Goal: Task Accomplishment & Management: Use online tool/utility

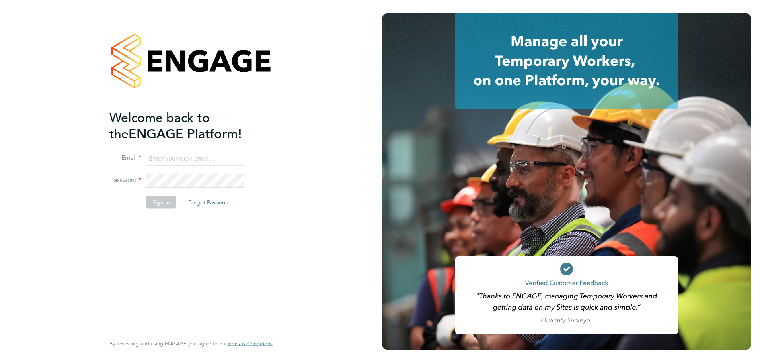
type input "archie@tradelinerecruitment.co.uk"
click at [169, 207] on button "Sign In" at bounding box center [161, 202] width 30 height 13
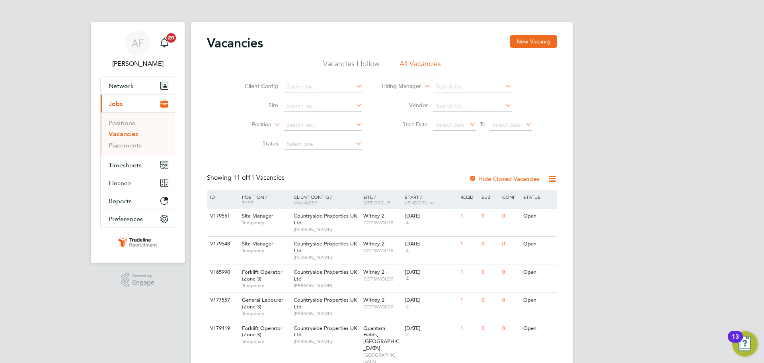
click at [129, 133] on link "Vacancies" at bounding box center [123, 134] width 29 height 8
click at [688, 235] on div "AF Archie Flavell Notifications 20 Applications: Network Team Members Businesse…" at bounding box center [382, 338] width 764 height 676
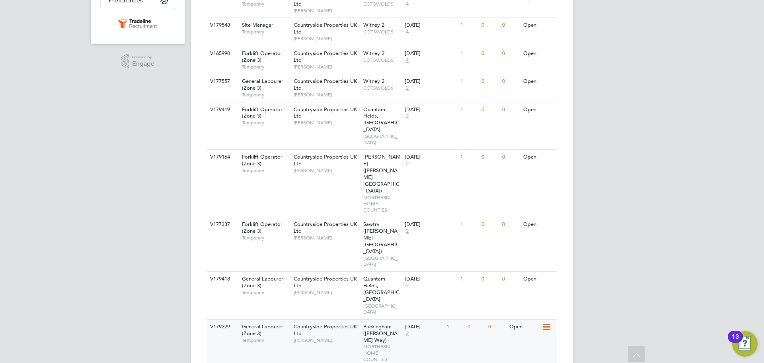
scroll to position [234, 0]
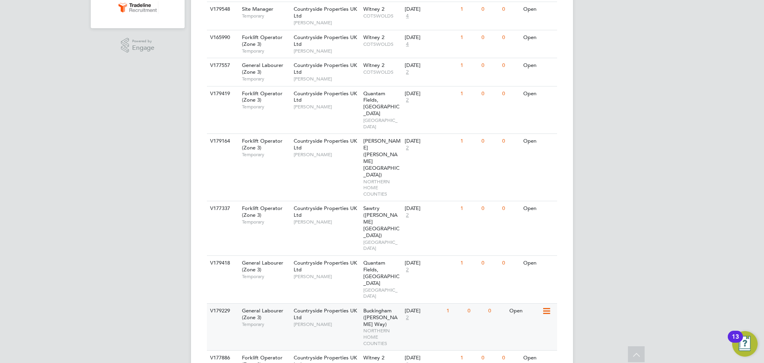
click at [475, 303] on div "V179229 General Labourer (Zone 3) Temporary Countryside Properties UK Ltd Craig…" at bounding box center [382, 326] width 350 height 47
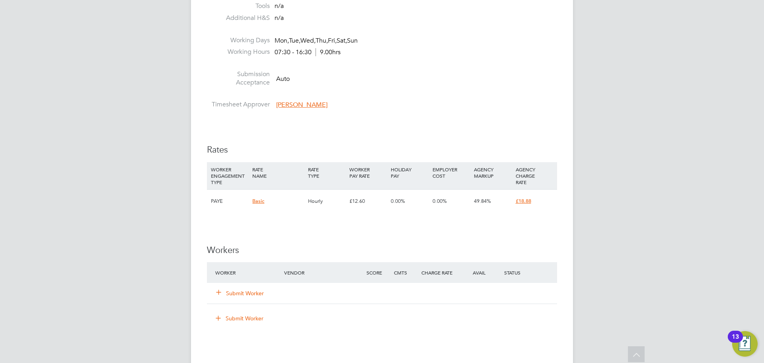
scroll to position [438, 0]
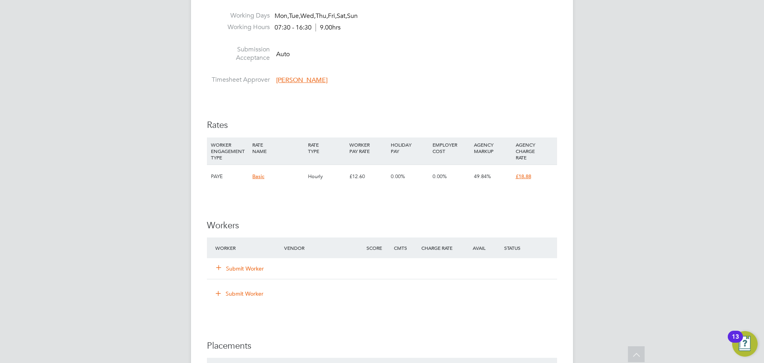
click at [244, 268] on button "Submit Worker" at bounding box center [241, 268] width 48 height 8
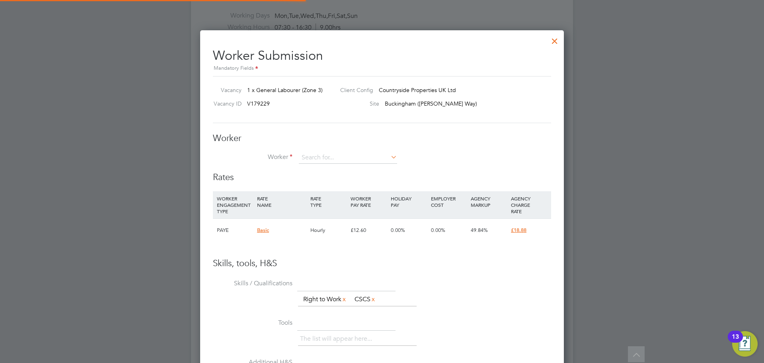
scroll to position [492, 364]
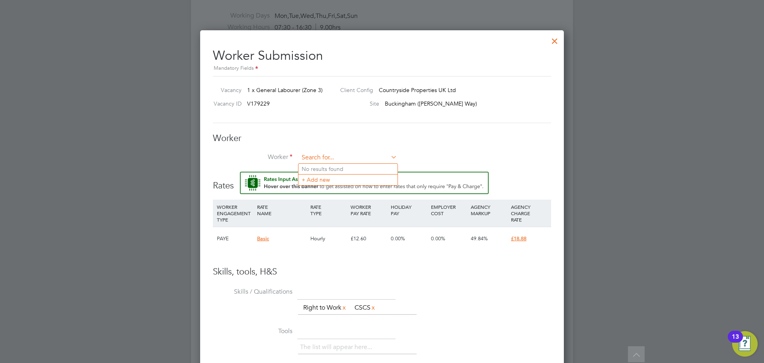
click at [324, 156] on input at bounding box center [348, 158] width 98 height 12
click at [334, 165] on li "Isaa c Annan (IssacA)" at bounding box center [369, 169] width 141 height 11
type input "Isaac Annan (IssacA)"
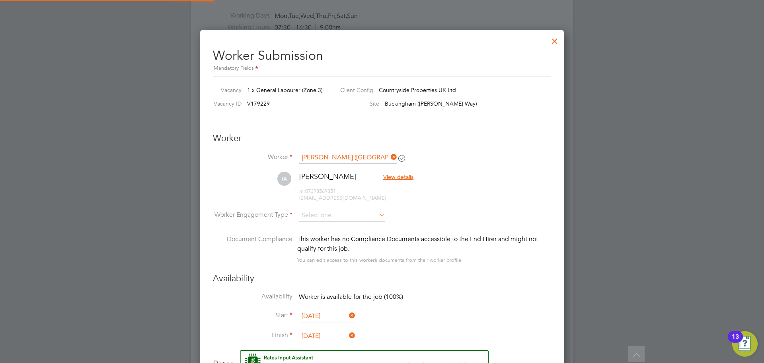
scroll to position [670, 364]
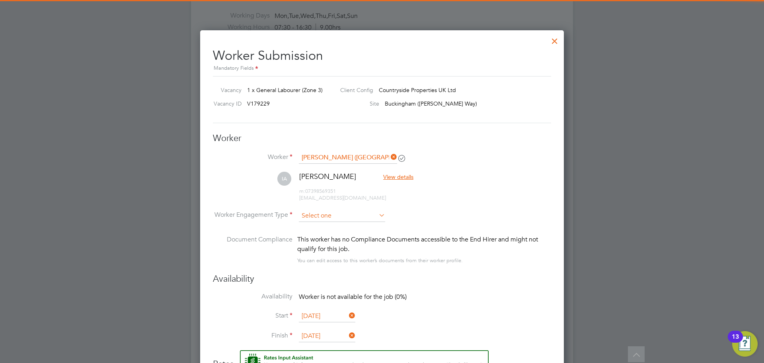
click at [317, 211] on input at bounding box center [342, 216] width 86 height 12
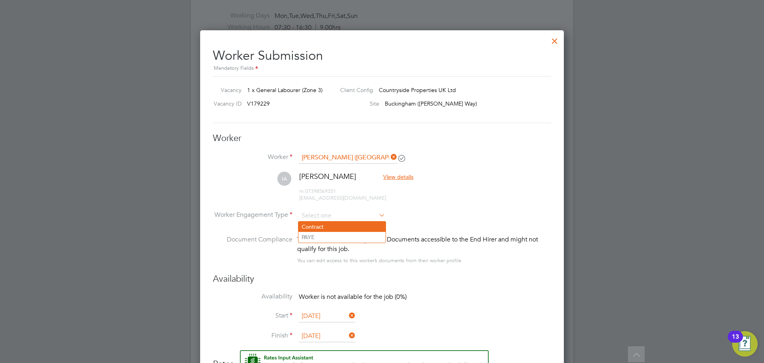
click at [317, 225] on li "Contract" at bounding box center [342, 226] width 87 height 10
type input "Contract"
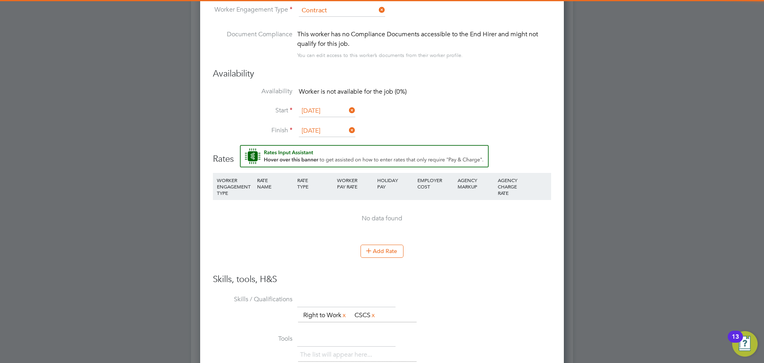
scroll to position [0, 0]
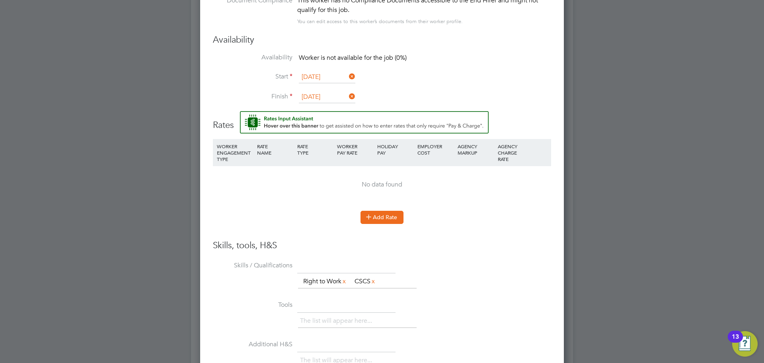
click at [386, 220] on button "Add Rate" at bounding box center [382, 217] width 43 height 13
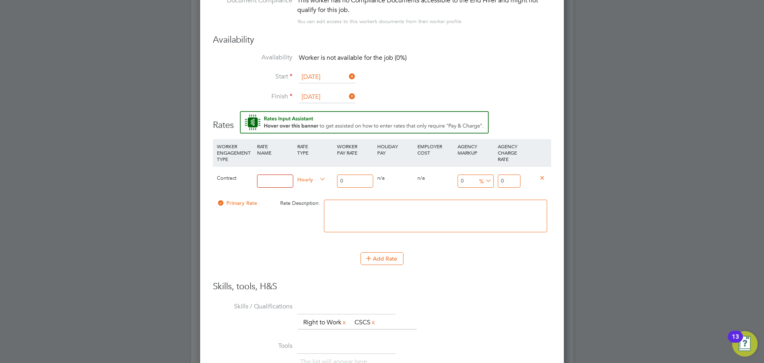
click at [277, 184] on input at bounding box center [275, 180] width 36 height 13
type input "TL"
drag, startPoint x: 351, startPoint y: 179, endPoint x: 323, endPoint y: 180, distance: 27.9
click at [323, 180] on div "Contract TL Hourly 0 0 n/a 0 n/a 0 0 % 0" at bounding box center [382, 180] width 338 height 29
type input "1"
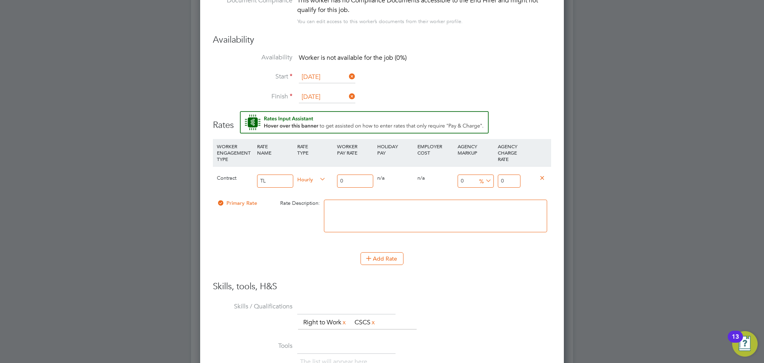
type input "1"
type input "16"
type input "16.5"
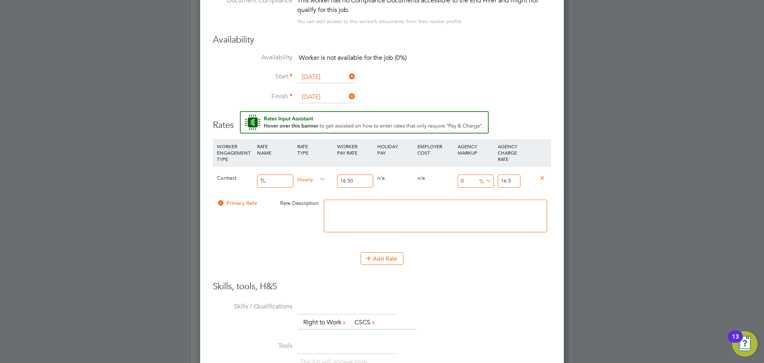
type input "16.50"
drag, startPoint x: 516, startPoint y: 177, endPoint x: 486, endPoint y: 177, distance: 29.9
click at [486, 177] on div "Contract TL Hourly 16.50 0 n/a 0 n/a 0 0 % 16.5" at bounding box center [382, 180] width 338 height 29
type input "-93.93939393939394"
type input "1"
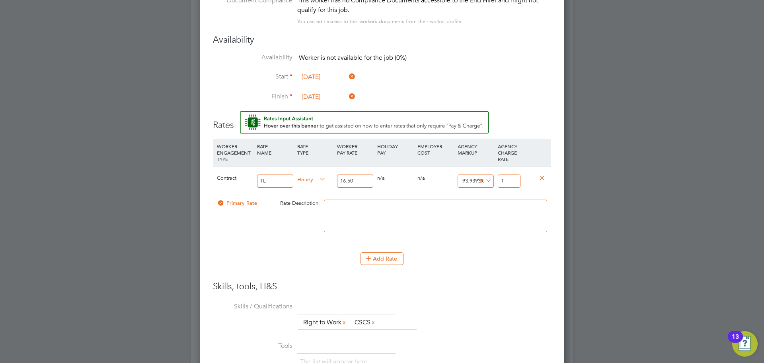
type input "9.090909090909092"
type input "18"
type input "13.93939393939394"
type input "18.8"
type input "14.424242424242424"
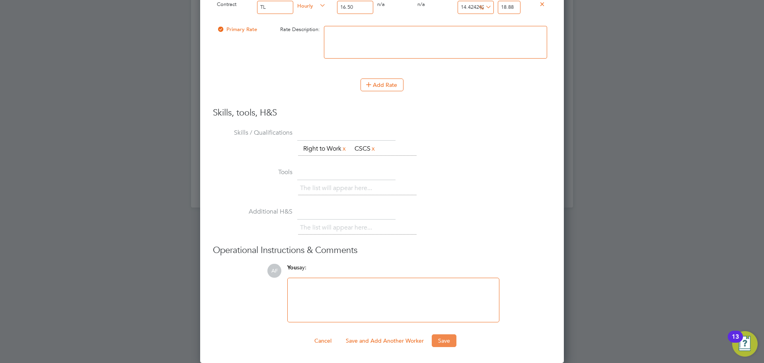
type input "18.88"
click at [439, 341] on button "Save" at bounding box center [444, 340] width 25 height 13
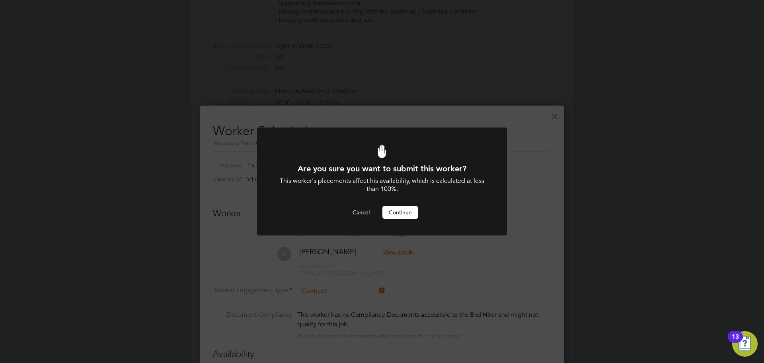
click at [401, 211] on button "Continue" at bounding box center [401, 212] width 36 height 13
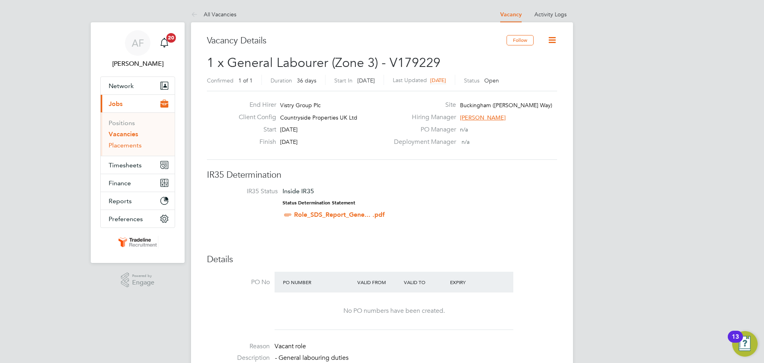
click at [126, 147] on link "Placements" at bounding box center [125, 145] width 33 height 8
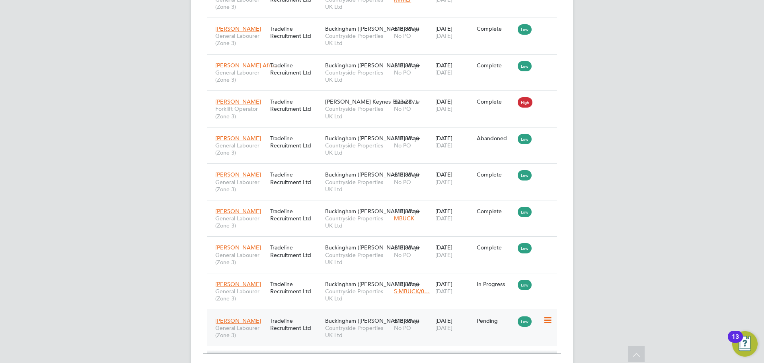
click at [548, 315] on icon at bounding box center [547, 320] width 8 height 10
click at [510, 324] on li "Start" at bounding box center [523, 326] width 57 height 11
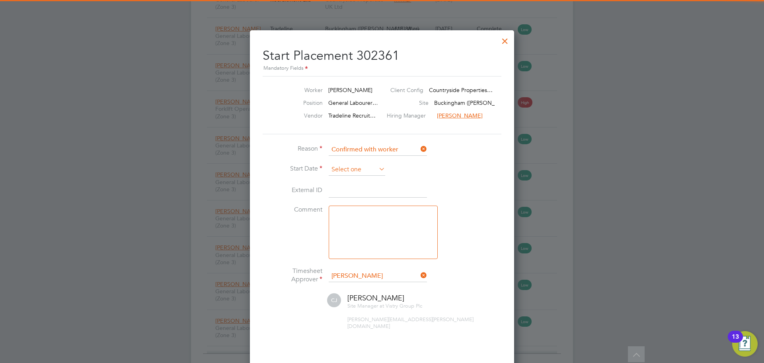
click at [361, 172] on input at bounding box center [357, 170] width 57 height 12
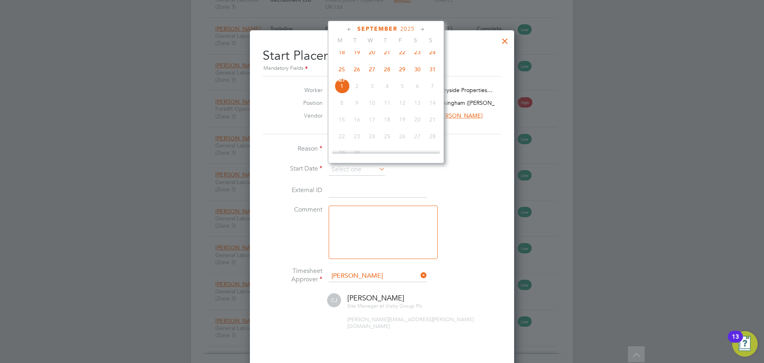
click at [357, 75] on span "26" at bounding box center [357, 69] width 15 height 15
type input "[DATE]"
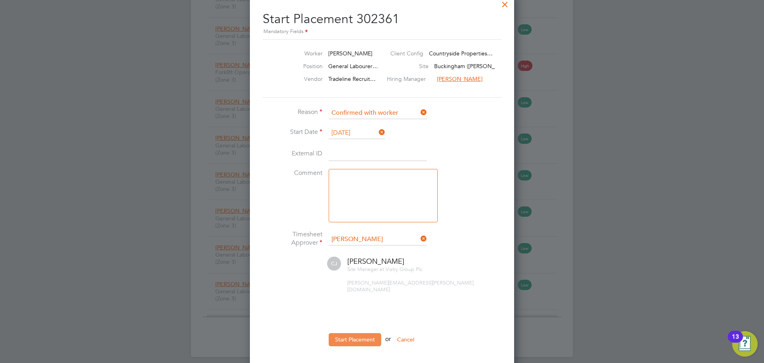
click at [361, 333] on button "Start Placement" at bounding box center [355, 339] width 53 height 13
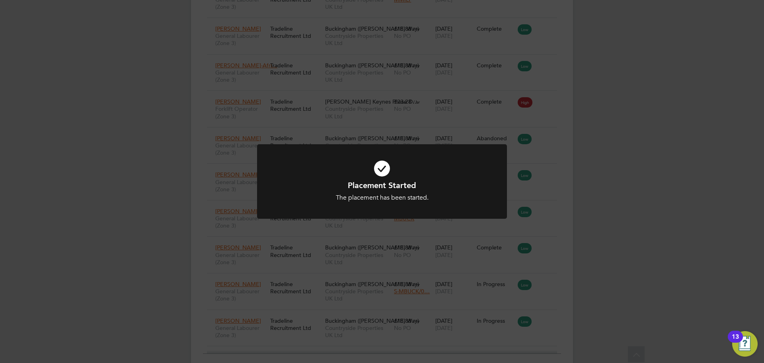
click at [610, 183] on div "Placement Started The placement has been started. Cancel Okay" at bounding box center [382, 181] width 764 height 363
